Goal: Obtain resource: Download file/media

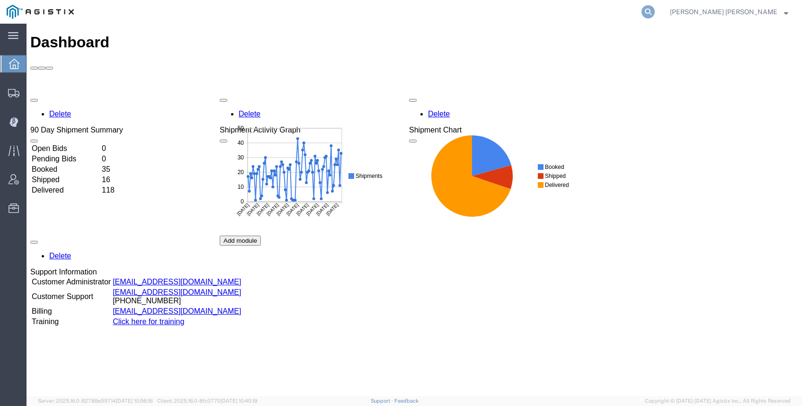
click at [654, 11] on icon at bounding box center [647, 11] width 13 height 13
click at [641, 16] on input "search" at bounding box center [497, 11] width 288 height 23
paste input "56408543"
type input "56408543"
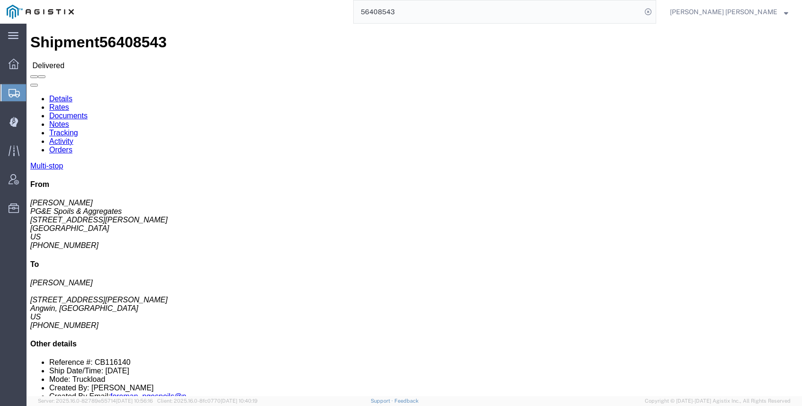
click link "Documents"
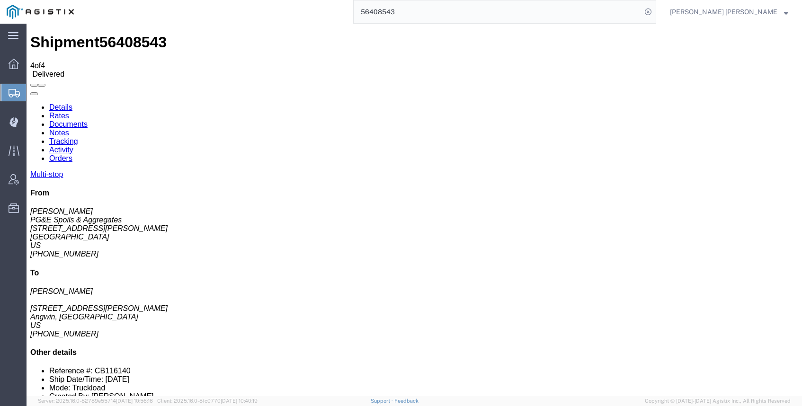
checkbox input "true"
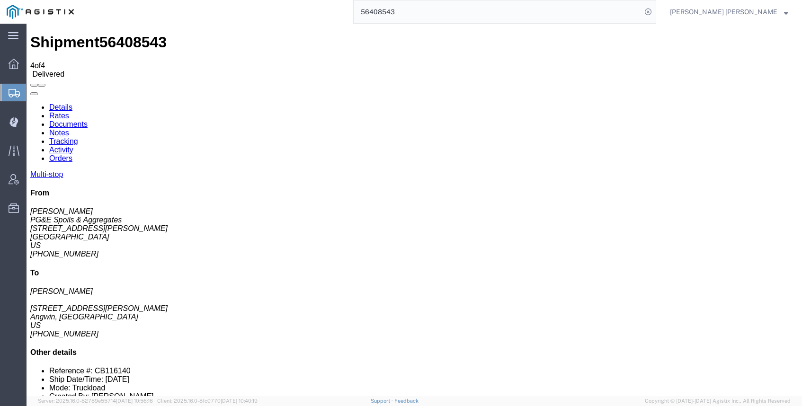
drag, startPoint x: 39, startPoint y: 167, endPoint x: 41, endPoint y: 175, distance: 7.8
checkbox input "true"
click at [460, 15] on input "56408543" at bounding box center [497, 11] width 288 height 23
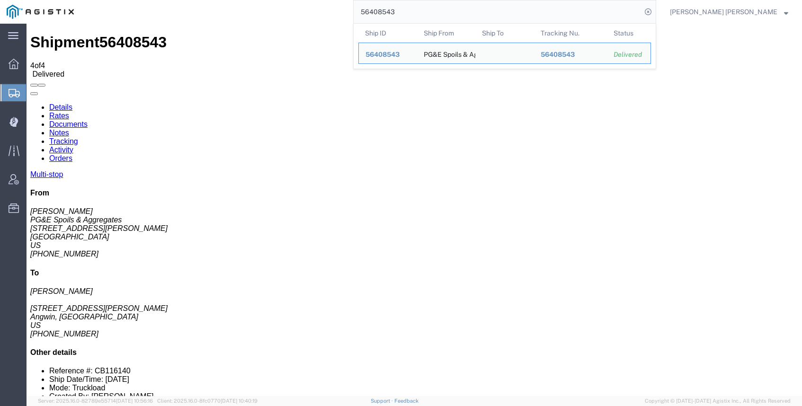
drag, startPoint x: 405, startPoint y: 9, endPoint x: 397, endPoint y: 8, distance: 7.6
click at [402, 9] on div "56408543 Ship ID Ship From Ship To Tracking Nu. Status Ship ID 56408543 Ship Fr…" at bounding box center [367, 12] width 575 height 24
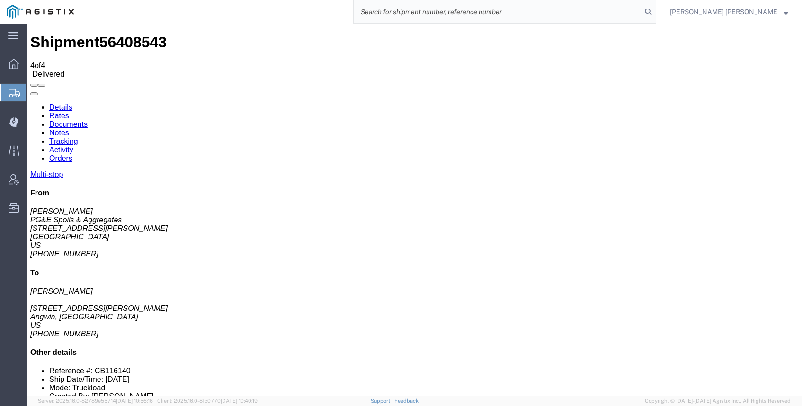
paste input "56407471"
type input "56407471"
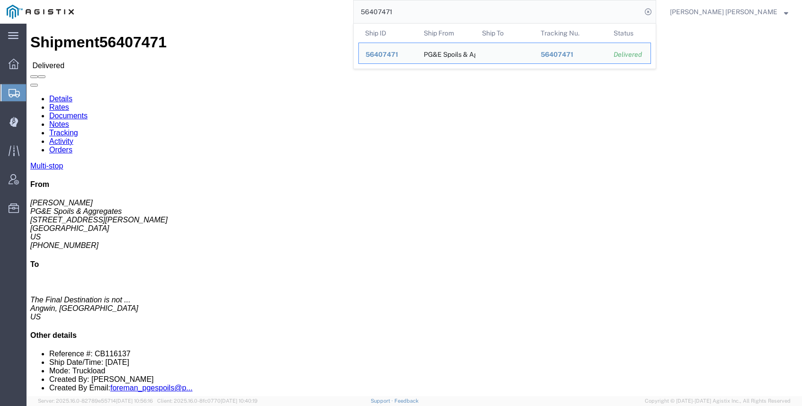
click link "Documents"
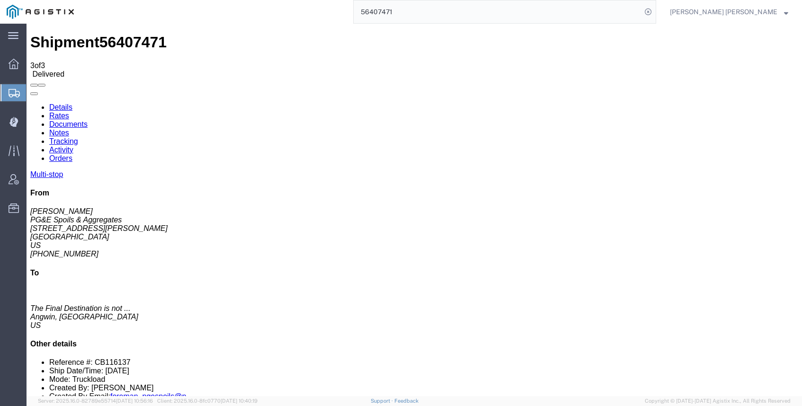
checkbox input "true"
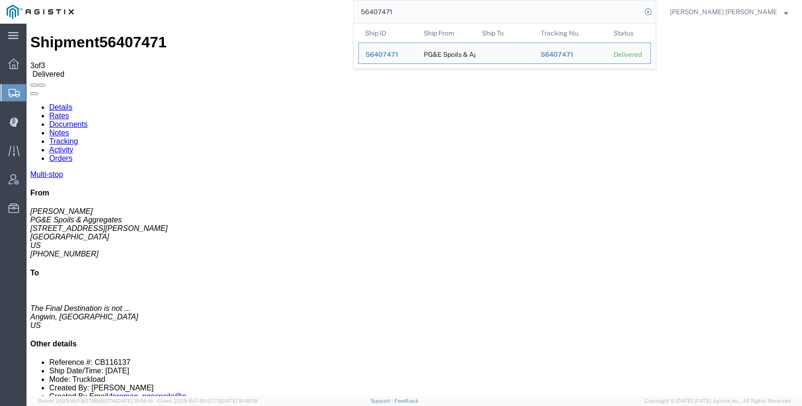
drag, startPoint x: 451, startPoint y: 8, endPoint x: 394, endPoint y: 4, distance: 57.4
click at [395, 6] on div "56407471 Ship ID Ship From Ship To Tracking Nu. Status Ship ID 56407471 Ship Fr…" at bounding box center [367, 12] width 575 height 24
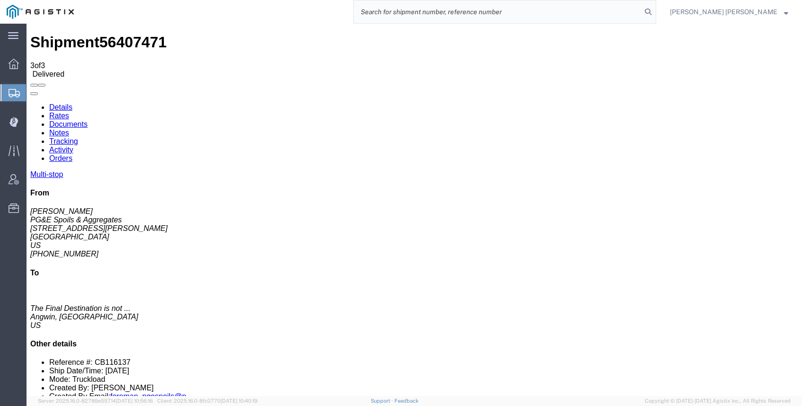
paste input "56408522"
type input "56408522"
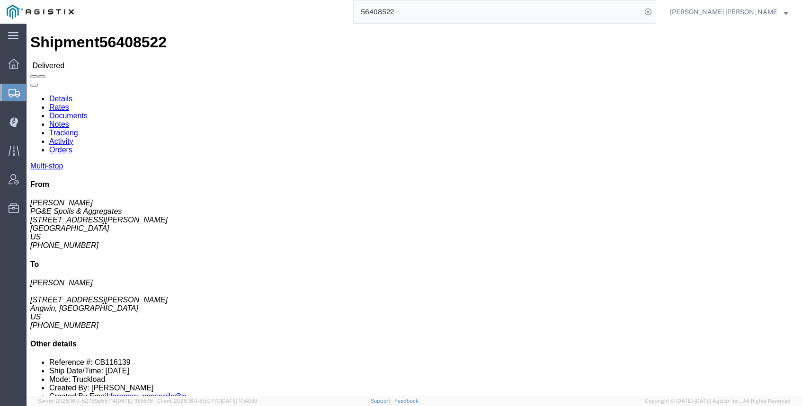
click link "Documents"
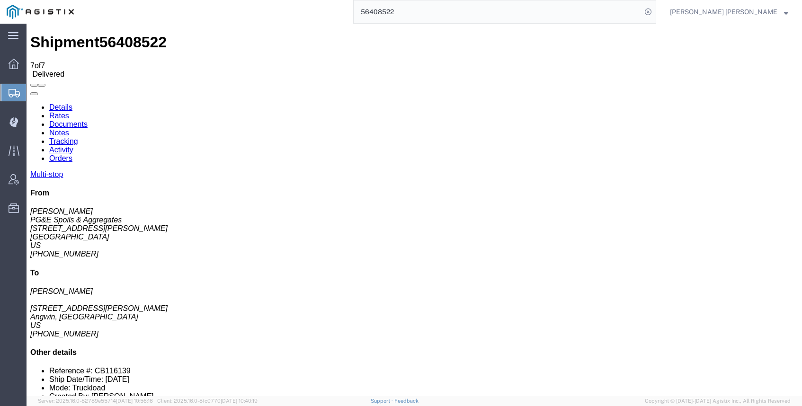
checkbox input "true"
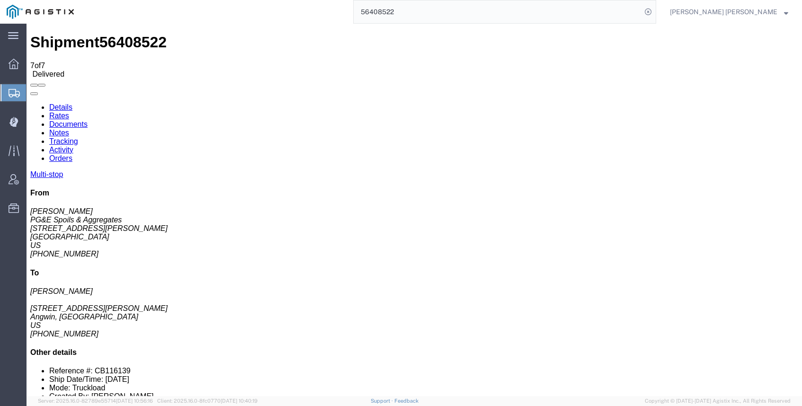
checkbox input "true"
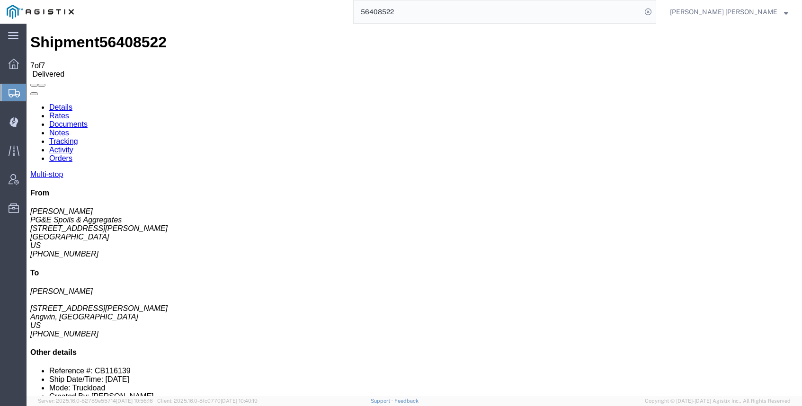
checkbox input "true"
